Goal: Information Seeking & Learning: Learn about a topic

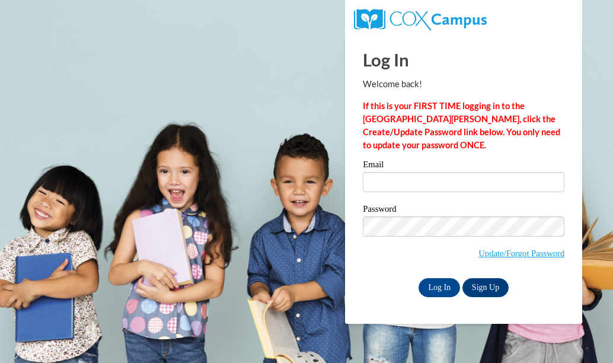
click at [377, 178] on input "Email" at bounding box center [464, 182] width 202 height 20
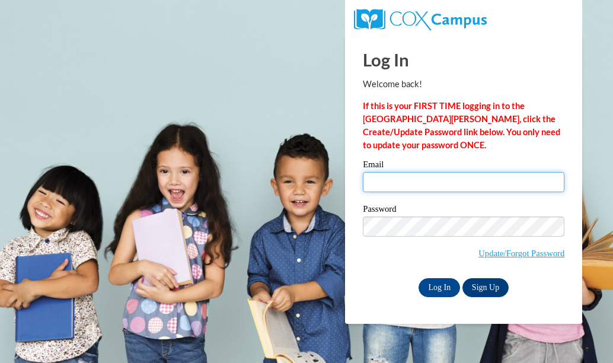
click at [380, 180] on input "Email" at bounding box center [464, 182] width 202 height 20
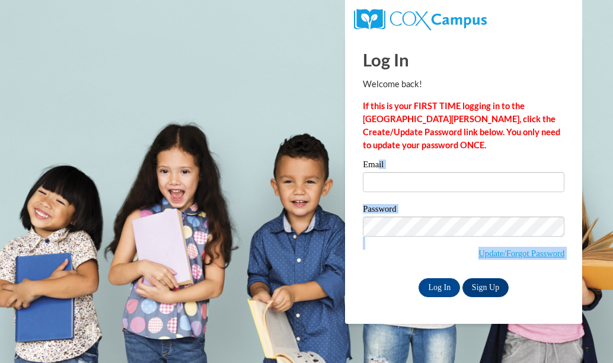
drag, startPoint x: 380, startPoint y: 180, endPoint x: 379, endPoint y: 168, distance: 12.5
click at [379, 168] on div "Email Password Update/Forgot Password Log In Sign Up OR" at bounding box center [464, 228] width 202 height 136
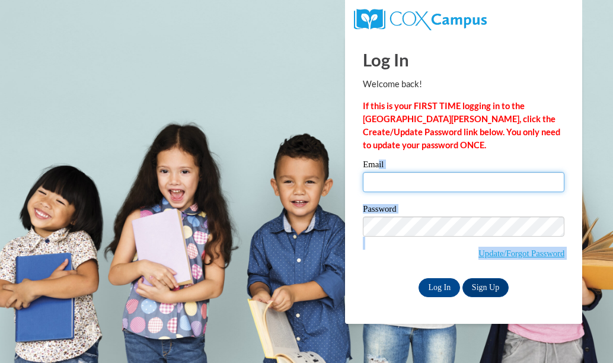
click at [384, 182] on input "Email" at bounding box center [464, 182] width 202 height 20
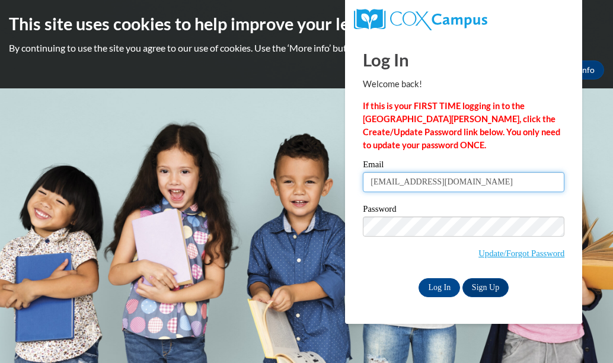
type input "stephanielarsen502@gmail.com"
click at [419, 278] on input "Log In" at bounding box center [440, 287] width 42 height 19
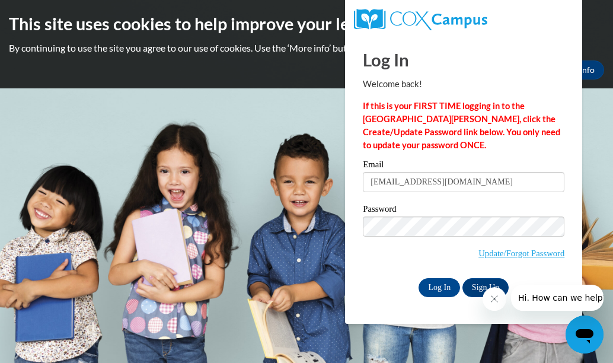
click at [494, 297] on icon "Close message from company" at bounding box center [493, 298] width 9 height 9
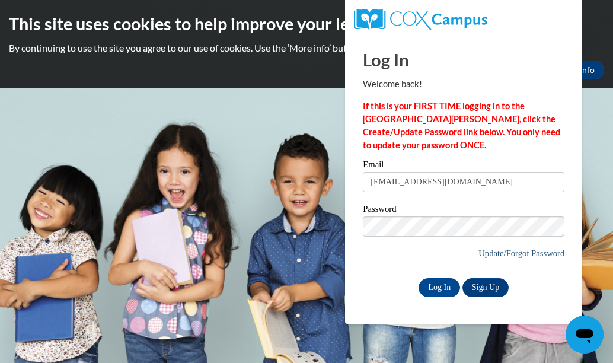
click button "Open messaging window" at bounding box center [585, 335] width 38 height 38
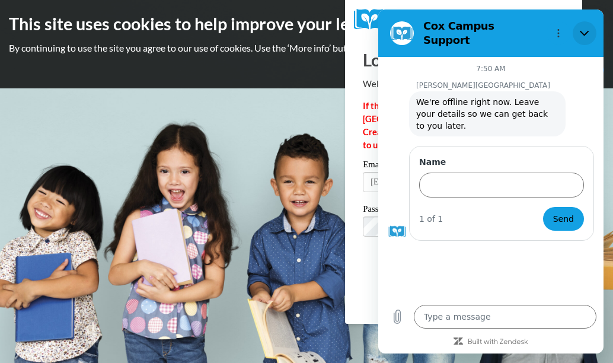
click at [581, 31] on icon "Close" at bounding box center [584, 33] width 9 height 5
type textarea "x"
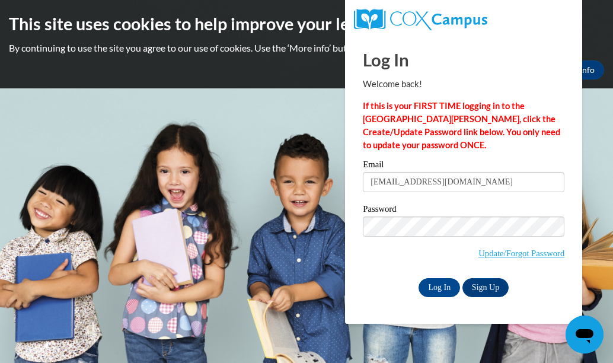
click at [527, 243] on span "Update/Forgot Password" at bounding box center [464, 240] width 202 height 49
click at [531, 245] on span "Update/Forgot Password" at bounding box center [464, 240] width 202 height 49
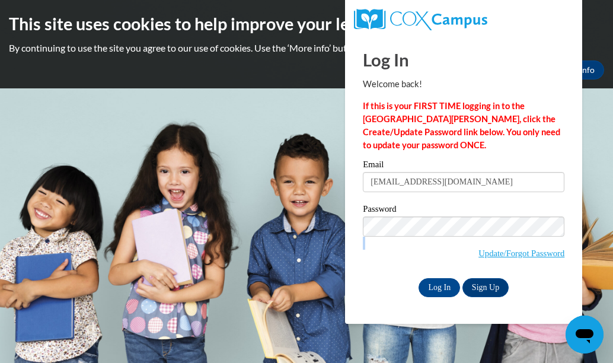
click at [531, 245] on span "Update/Forgot Password" at bounding box center [464, 240] width 202 height 49
click at [517, 250] on link "Update/Forgot Password" at bounding box center [522, 253] width 86 height 9
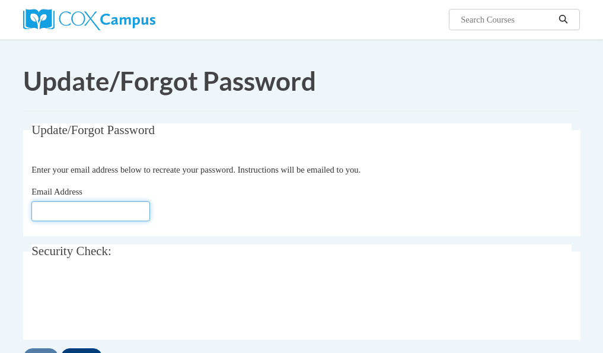
click at [38, 201] on input "Email Address" at bounding box center [90, 211] width 119 height 20
type input "[EMAIL_ADDRESS][DOMAIN_NAME]"
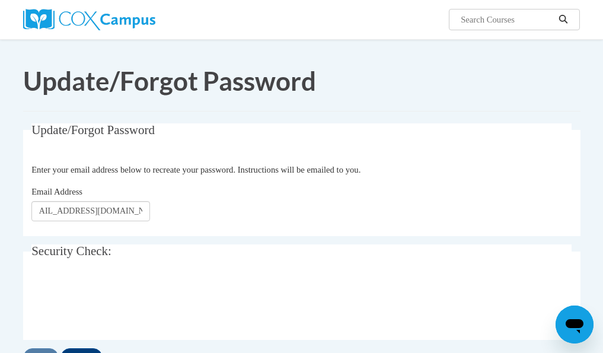
scroll to position [0, 0]
click at [38, 348] on input "Send" at bounding box center [41, 357] width 36 height 19
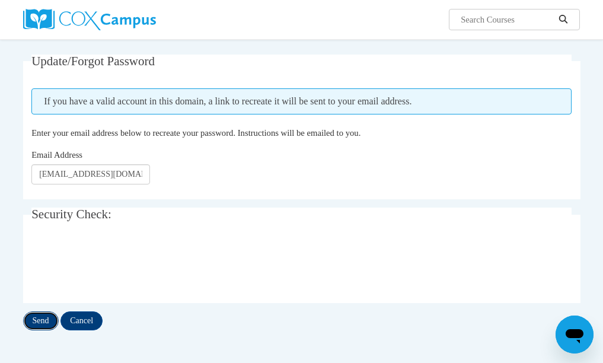
click at [38, 322] on input "Send" at bounding box center [41, 320] width 36 height 19
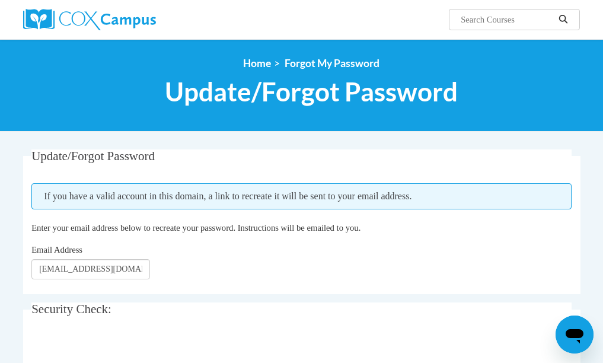
drag, startPoint x: 590, startPoint y: 1, endPoint x: 567, endPoint y: -30, distance: 38.2
click at [567, 0] on html "Search Search... <en>My Learning</en><fr>New fr_My Learning</fr><it>New it_My L…" at bounding box center [301, 181] width 603 height 363
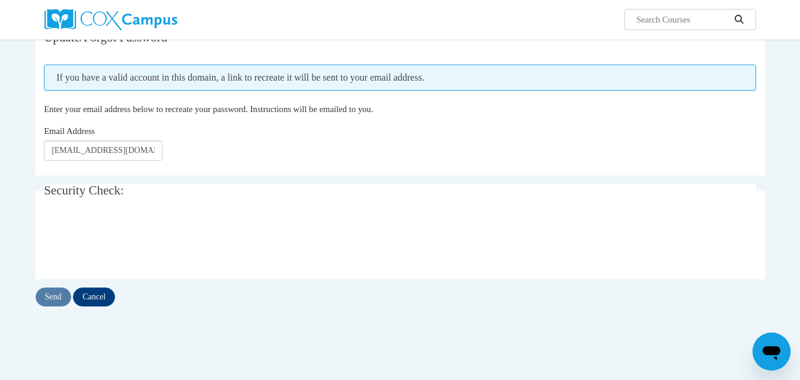
scroll to position [142, 0]
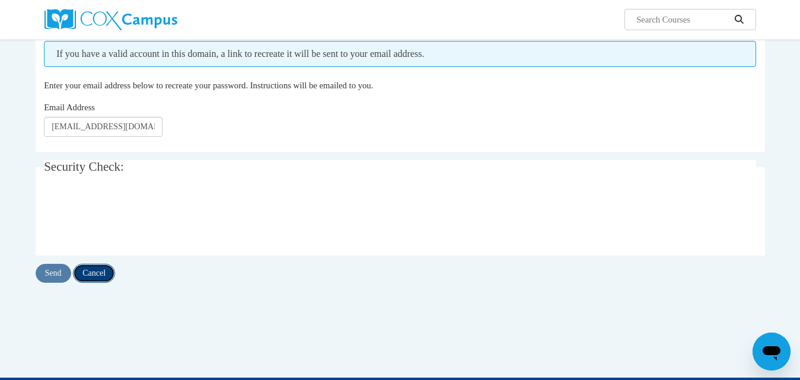
click at [94, 275] on input "Cancel" at bounding box center [94, 273] width 42 height 19
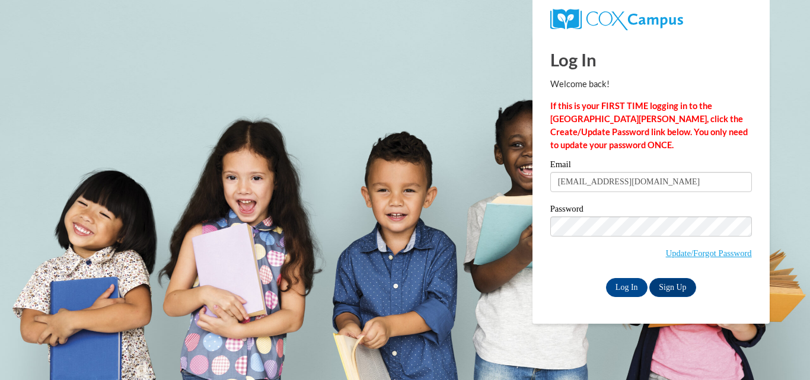
type input "stephanielarsen502@gmail.com"
click at [630, 289] on input "Log In" at bounding box center [627, 287] width 42 height 19
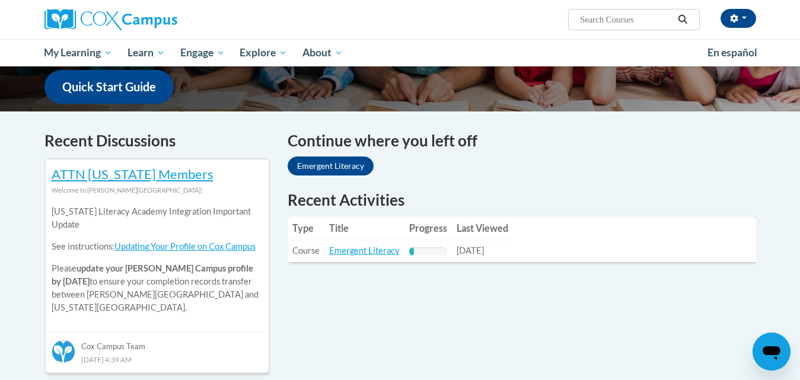
scroll to position [308, 0]
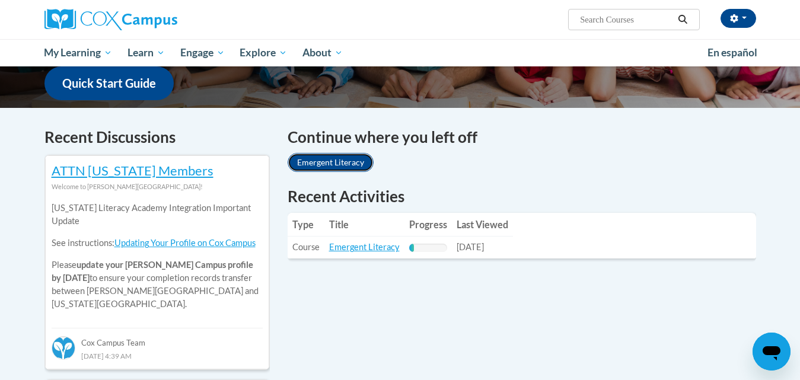
click at [334, 163] on link "Emergent Literacy" at bounding box center [331, 162] width 86 height 19
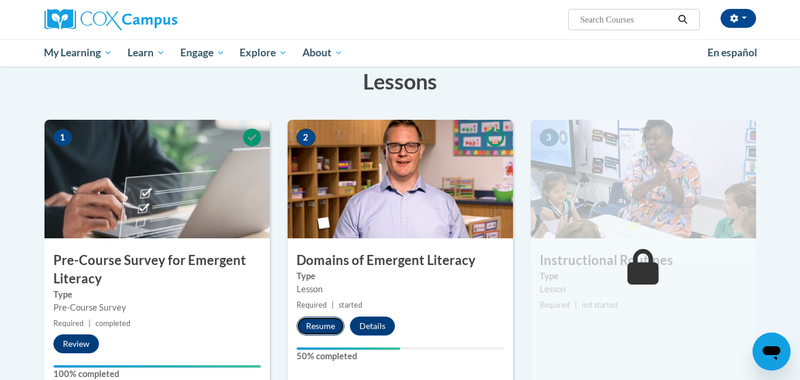
click at [322, 324] on button "Resume" at bounding box center [321, 326] width 48 height 19
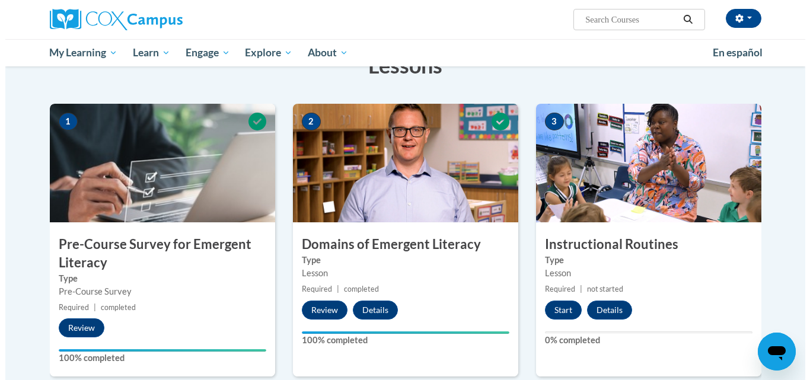
scroll to position [214, 0]
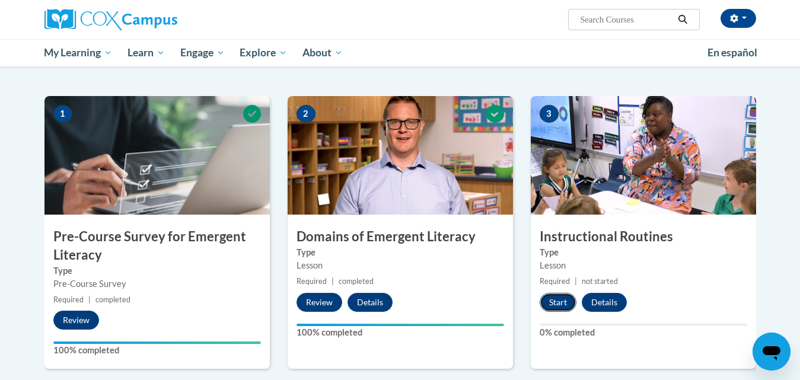
click at [560, 300] on button "Start" at bounding box center [558, 302] width 37 height 19
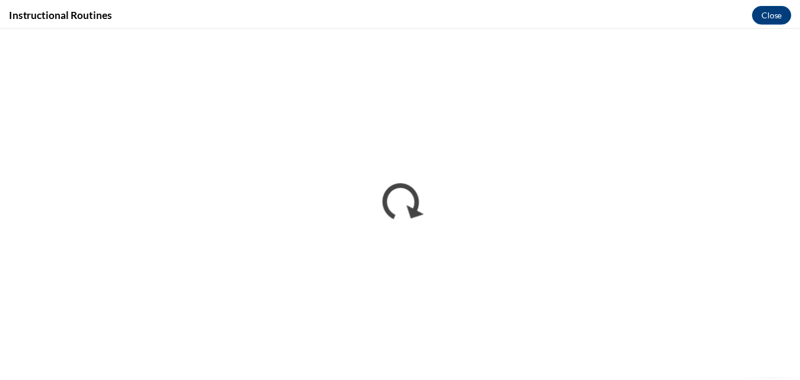
scroll to position [0, 0]
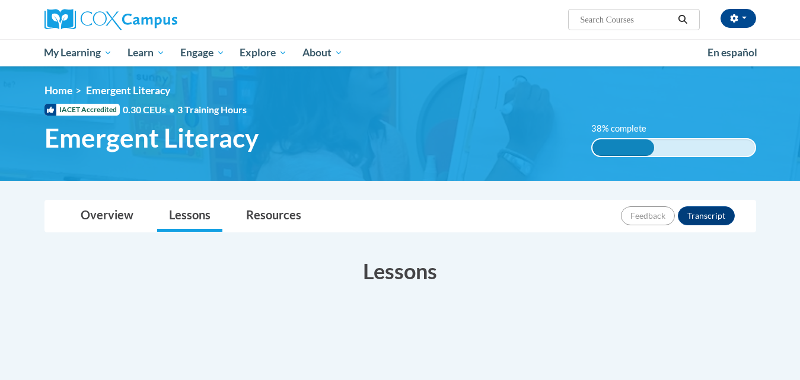
click at [768, 39] on div "[PERSON_NAME] ([GEOGRAPHIC_DATA]/[GEOGRAPHIC_DATA] UTC-04:00) My Profile Inbox …" at bounding box center [400, 33] width 800 height 66
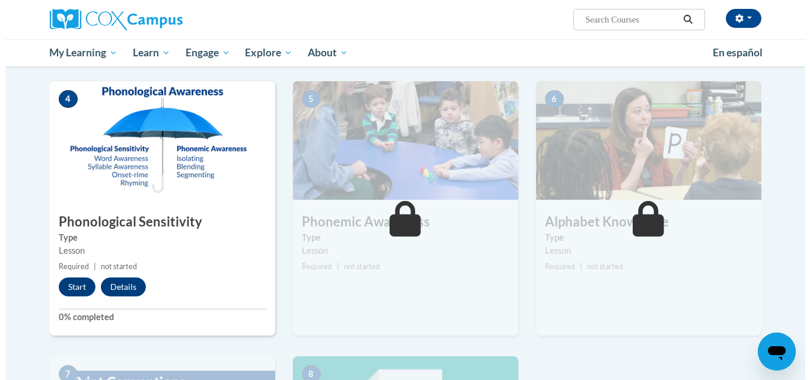
scroll to position [498, 0]
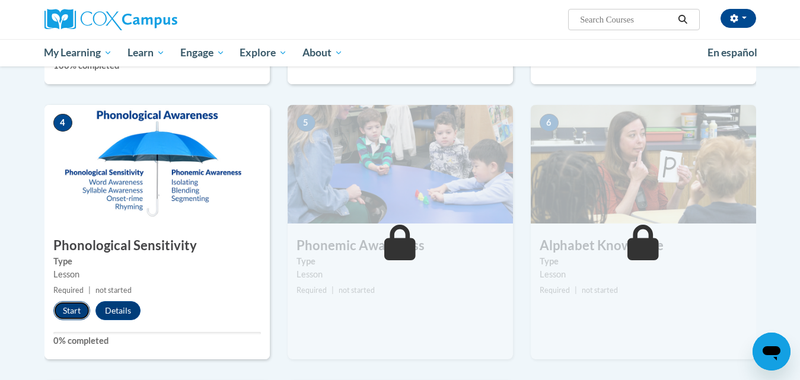
click at [68, 312] on button "Start" at bounding box center [71, 310] width 37 height 19
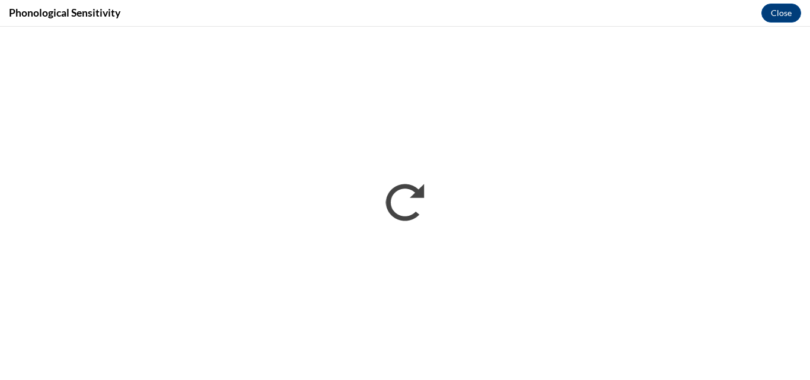
scroll to position [0, 0]
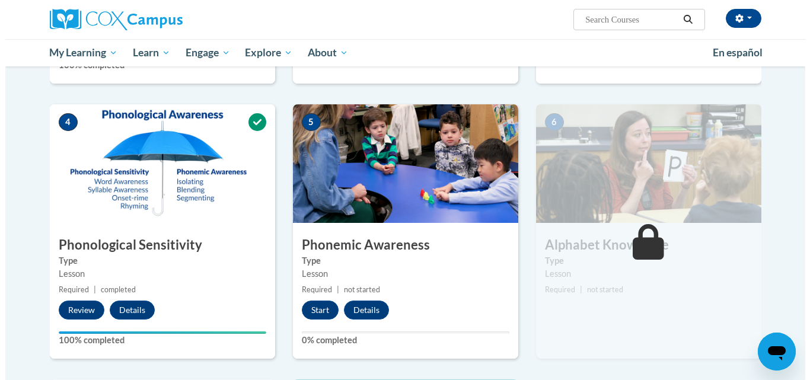
scroll to position [523, 0]
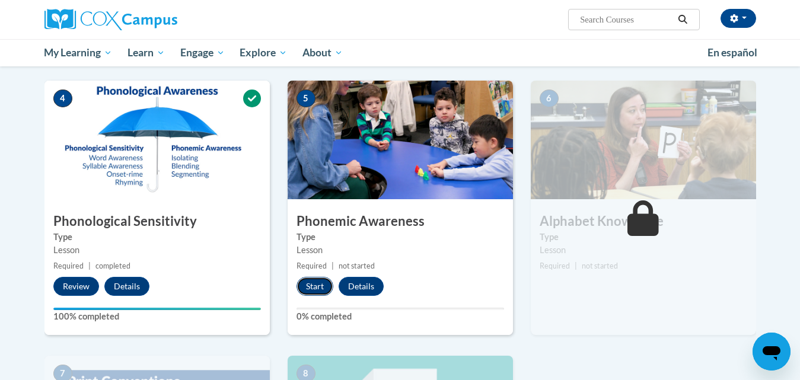
click at [319, 287] on button "Start" at bounding box center [315, 286] width 37 height 19
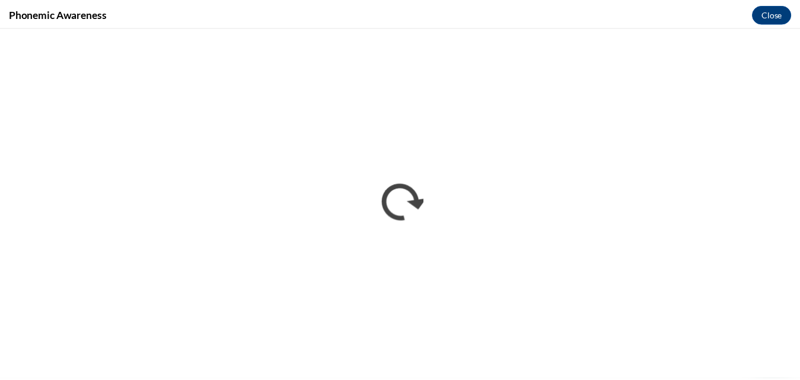
scroll to position [0, 0]
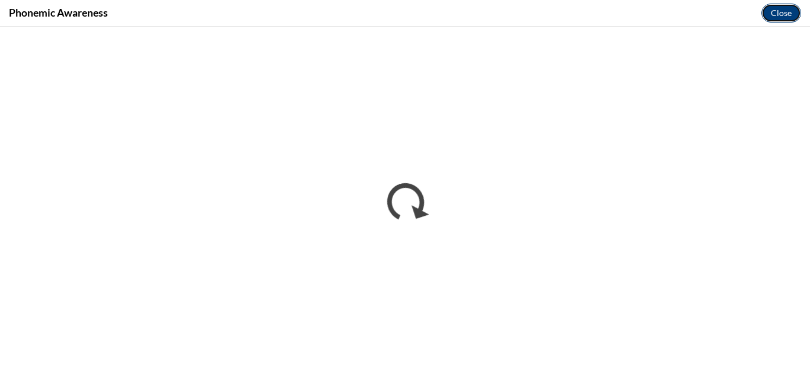
click at [780, 10] on button "Close" at bounding box center [782, 13] width 40 height 19
